Goal: Task Accomplishment & Management: Manage account settings

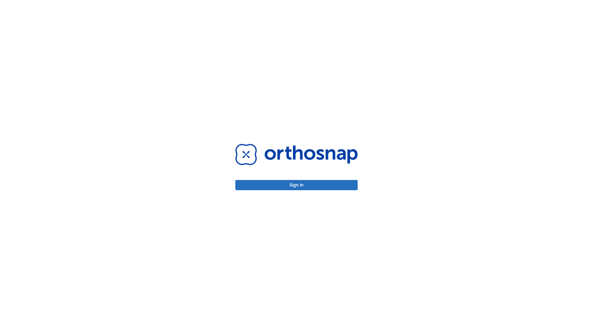
click at [297, 185] on button "Sign in" at bounding box center [296, 185] width 122 height 10
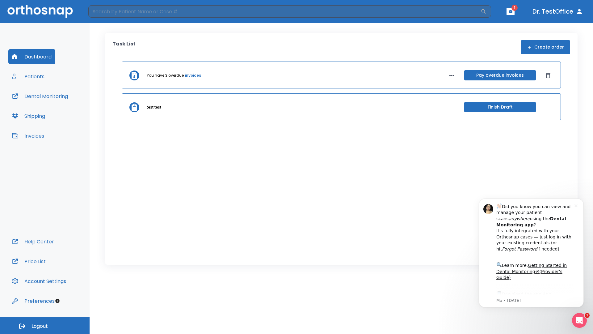
click at [45, 325] on span "Logout" at bounding box center [40, 325] width 16 height 7
